Goal: Task Accomplishment & Management: Use online tool/utility

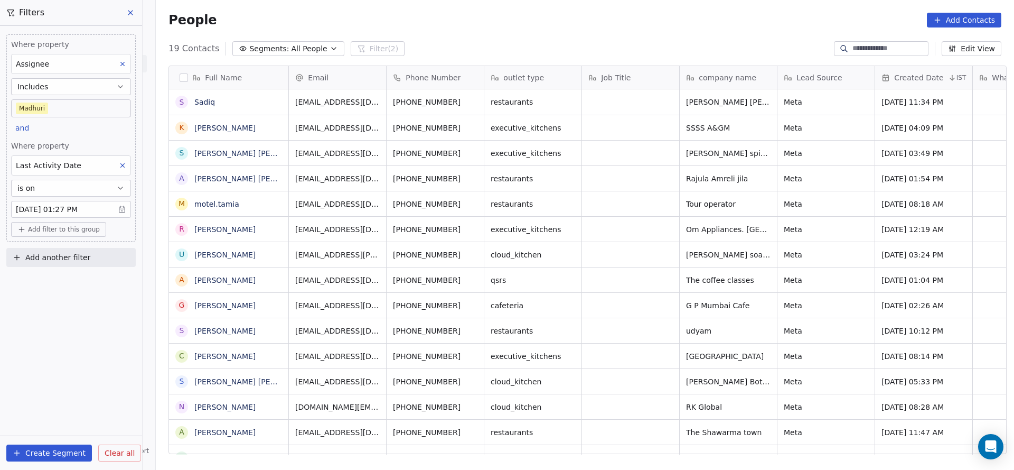
scroll to position [401, 851]
click at [68, 227] on span "Add filter to this group" at bounding box center [64, 229] width 72 height 8
click at [40, 250] on span "Contact properties" at bounding box center [56, 250] width 69 height 11
type input "****"
click at [48, 322] on span "Lead Status" at bounding box center [44, 322] width 44 height 11
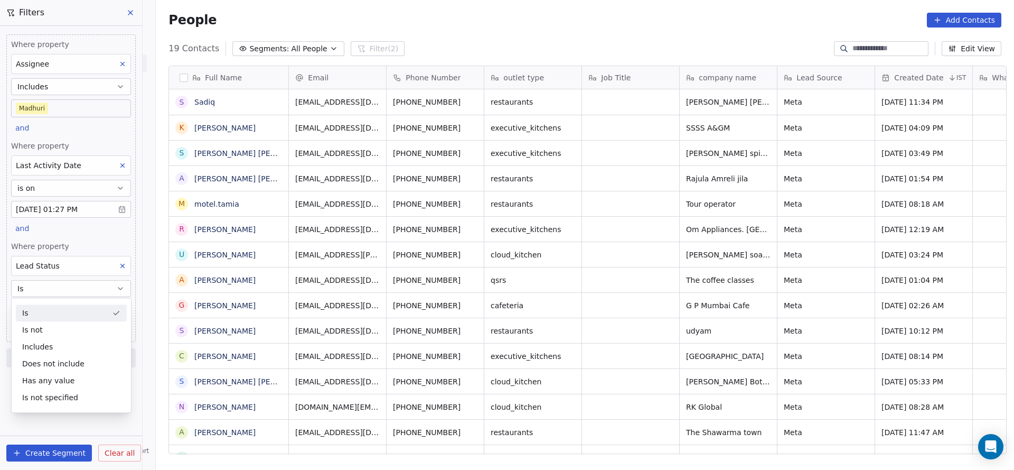
click at [95, 126] on div "Where property Assignee Includes [PERSON_NAME] and Where property Last Activity…" at bounding box center [70, 187] width 129 height 307
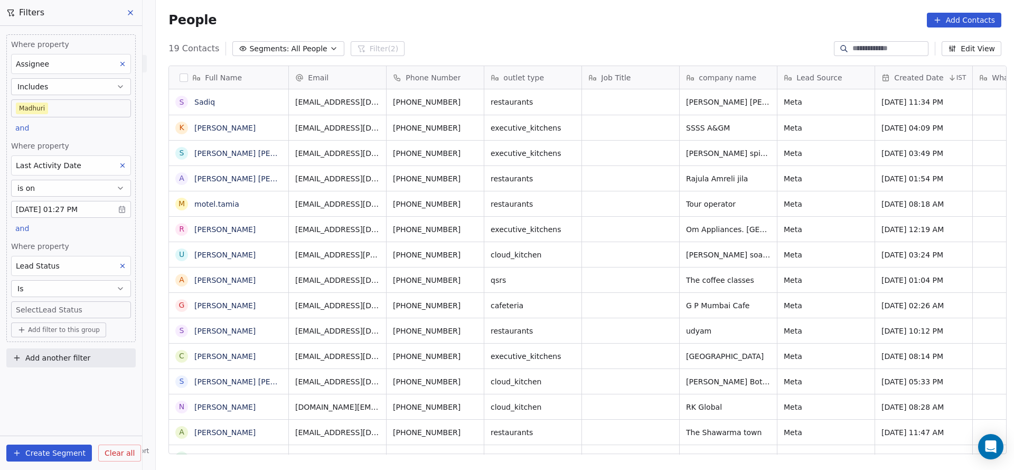
click at [80, 312] on body "On2Cook India Pvt. Ltd. Contacts People Marketing Workflows Campaigns Metrics &…" at bounding box center [507, 235] width 1014 height 470
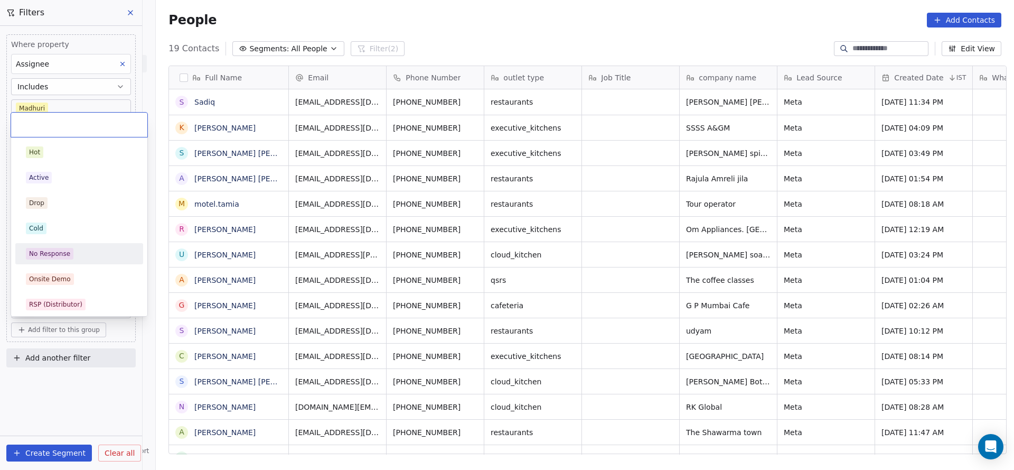
click at [61, 251] on div "No Response" at bounding box center [49, 254] width 41 height 10
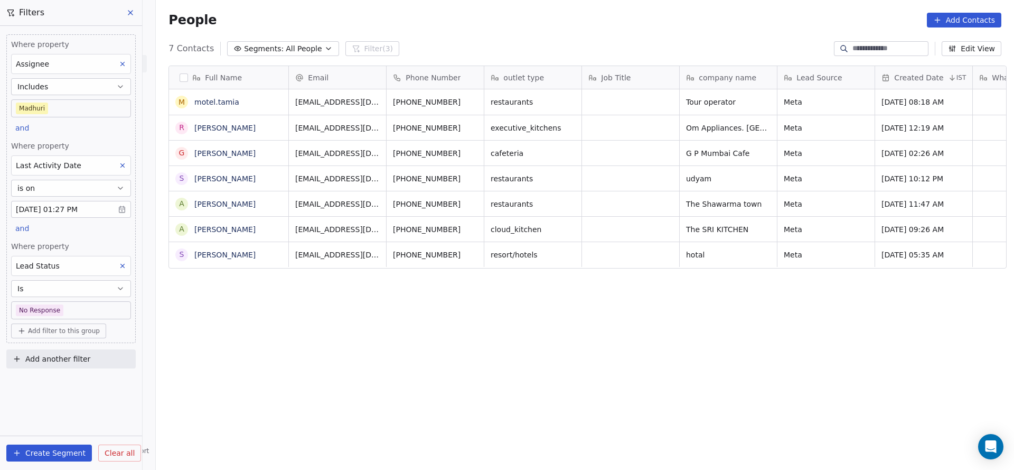
click at [75, 303] on body "On2Cook India Pvt. Ltd. Contacts People Marketing Workflows Campaigns Metrics &…" at bounding box center [507, 235] width 1014 height 470
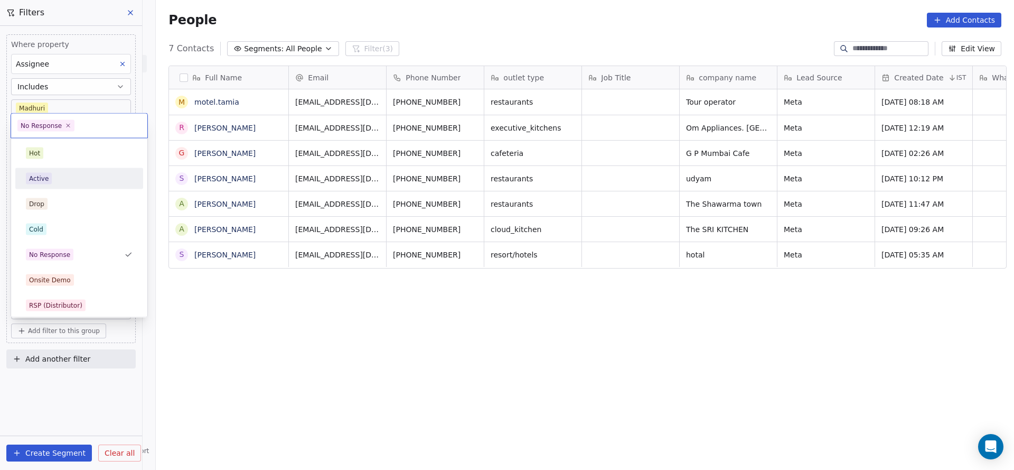
click at [79, 180] on div "Active" at bounding box center [79, 179] width 107 height 12
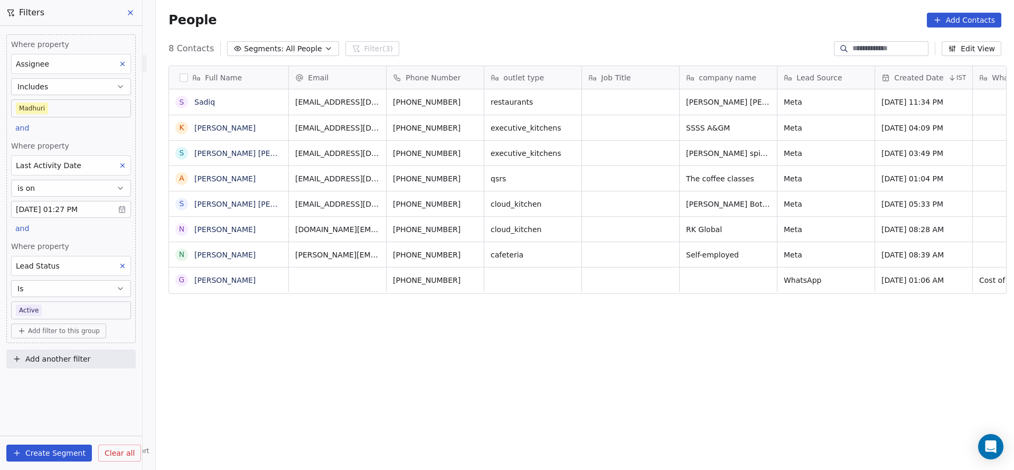
click at [68, 304] on body "On2Cook India Pvt. Ltd. Contacts People Marketing Workflows Campaigns Metrics &…" at bounding box center [507, 235] width 1014 height 470
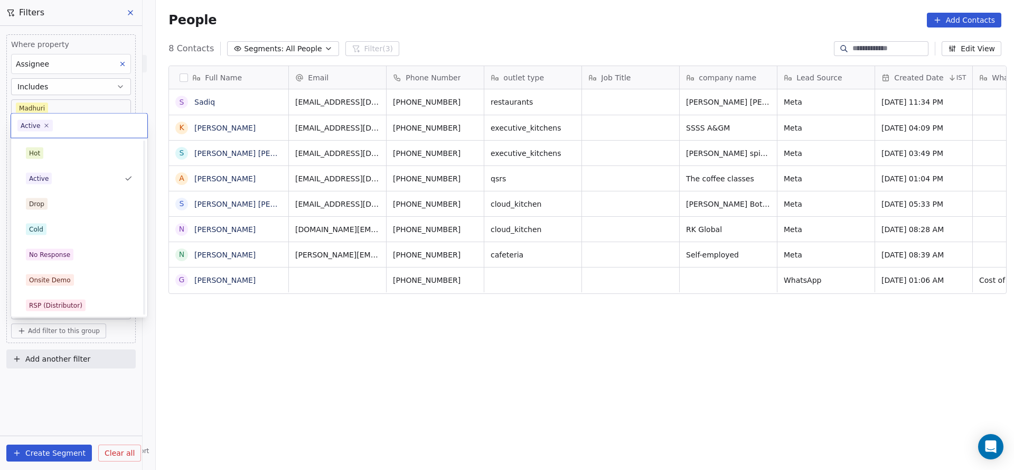
scroll to position [79, 0]
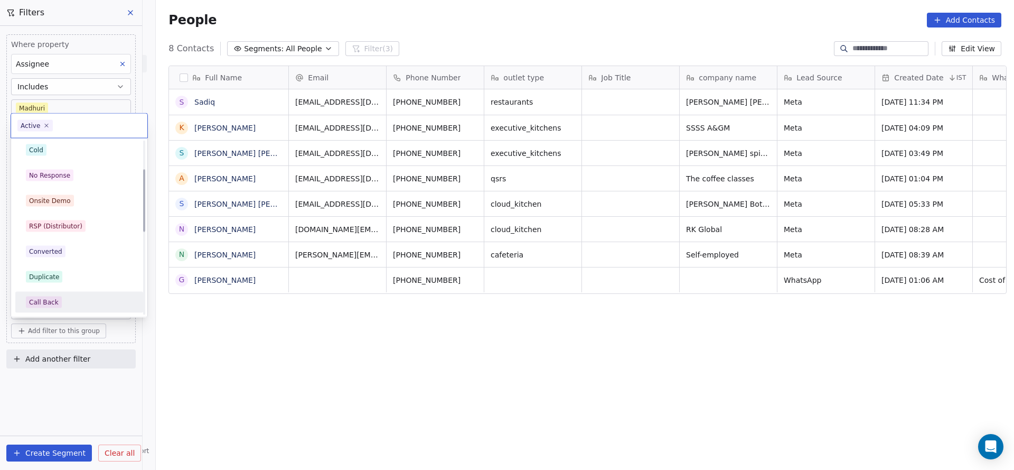
click at [60, 298] on div "Call Back" at bounding box center [79, 302] width 107 height 12
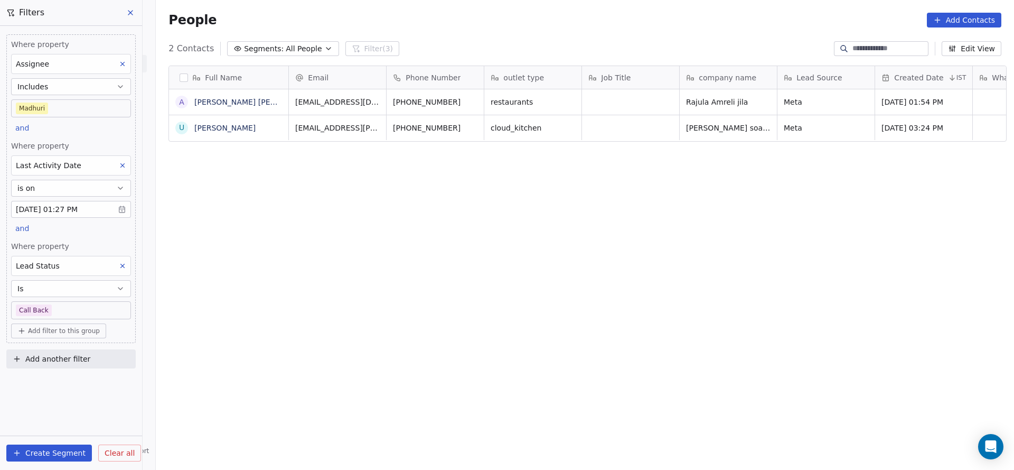
scroll to position [401, 851]
click at [58, 303] on body "On2Cook India Pvt. Ltd. Contacts People Marketing Workflows Campaigns Metrics &…" at bounding box center [507, 235] width 1014 height 470
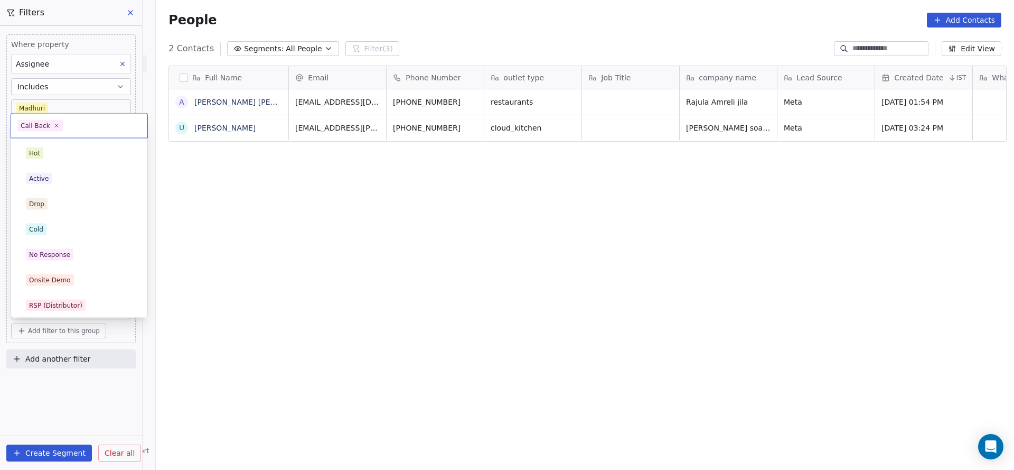
scroll to position [79, 0]
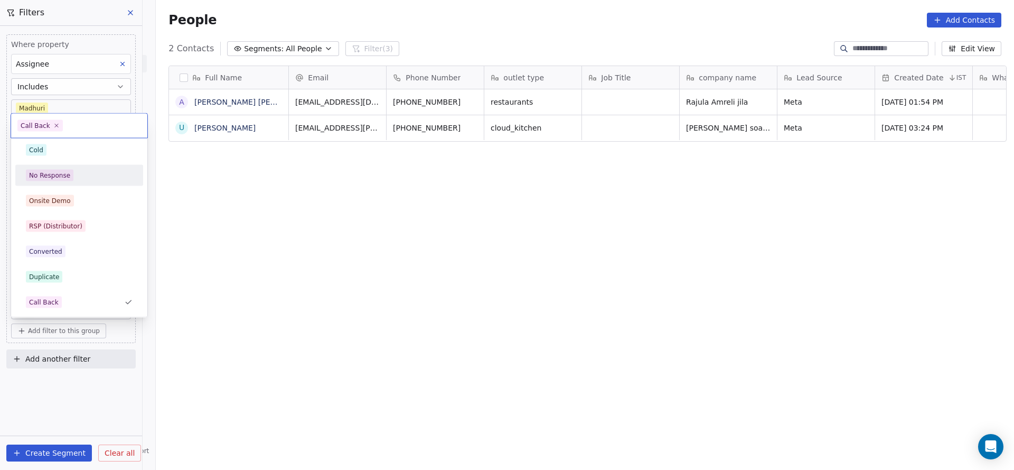
click at [70, 179] on span "No Response" at bounding box center [50, 176] width 48 height 12
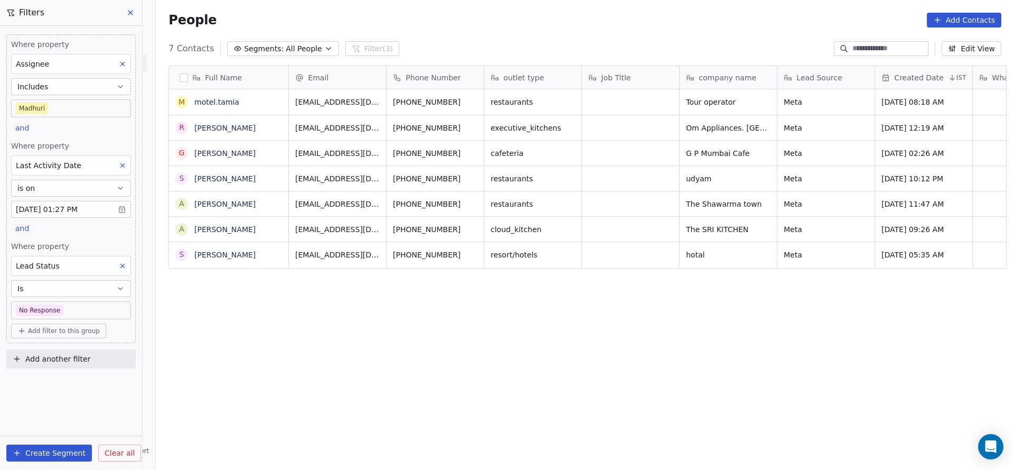
click at [65, 307] on body "On2Cook India Pvt. Ltd. Contacts People Marketing Workflows Campaigns Metrics &…" at bounding box center [507, 235] width 1014 height 470
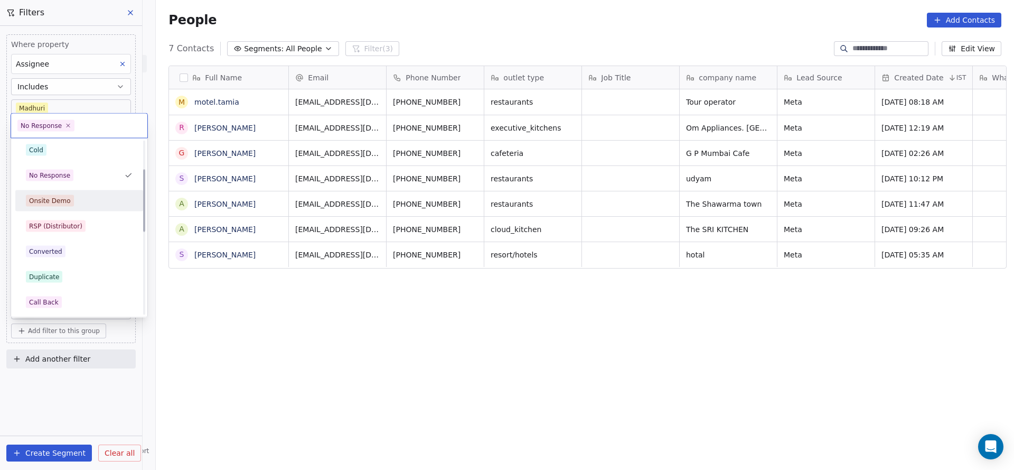
scroll to position [0, 0]
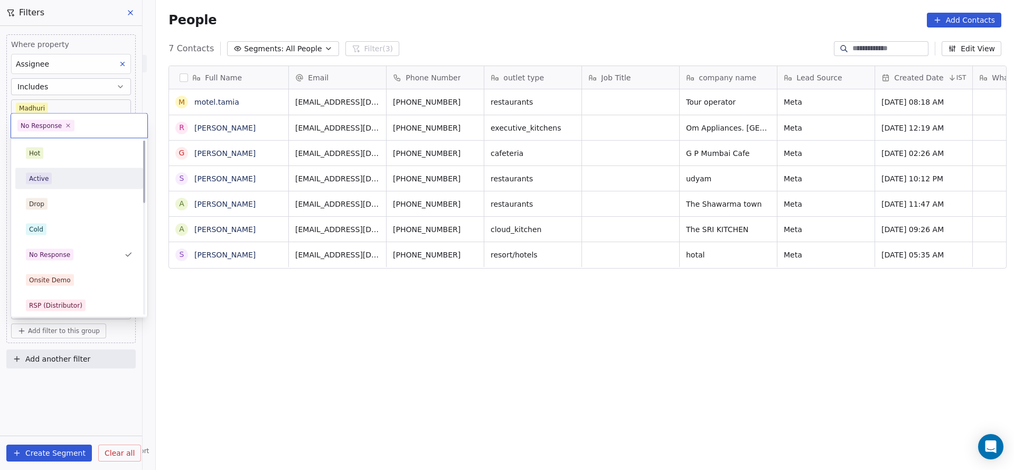
click at [81, 181] on div "Active" at bounding box center [79, 179] width 107 height 12
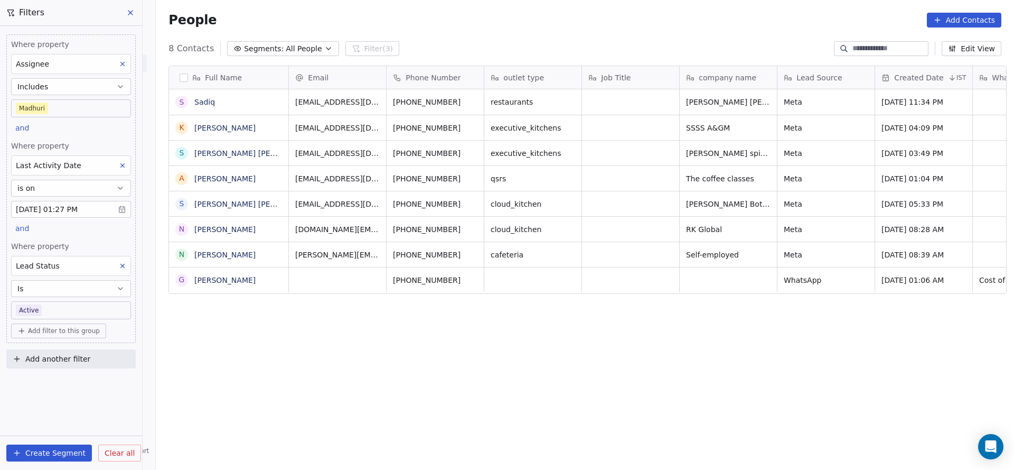
click at [81, 309] on body "On2Cook India Pvt. Ltd. Contacts People Marketing Workflows Campaigns Metrics &…" at bounding box center [507, 235] width 1014 height 470
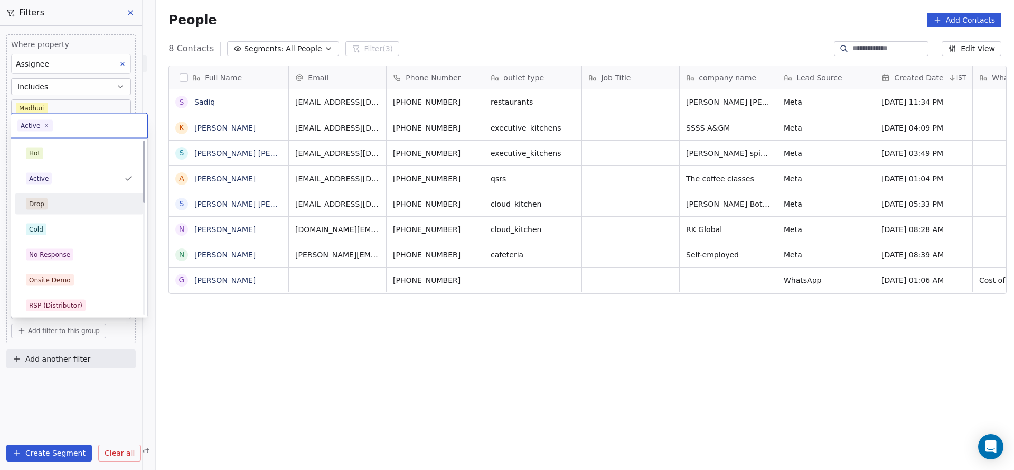
click at [65, 203] on div "Drop" at bounding box center [79, 204] width 107 height 12
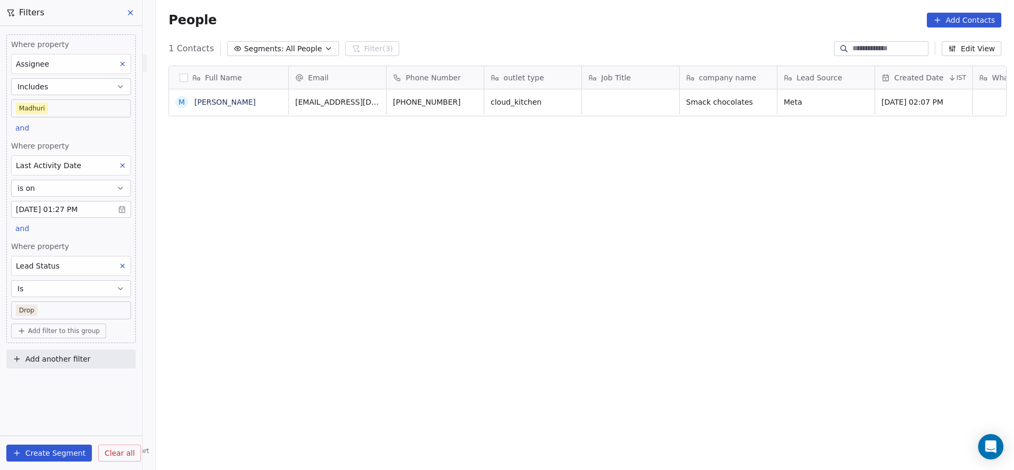
scroll to position [401, 851]
